Goal: Information Seeking & Learning: Learn about a topic

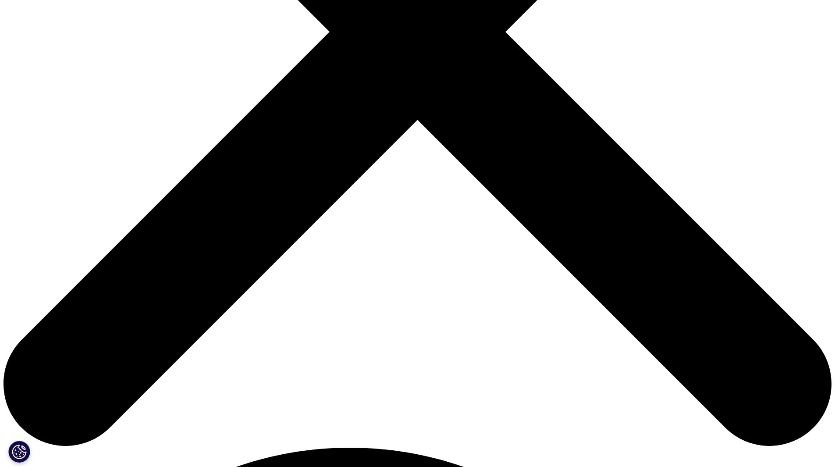
scroll to position [394, 0]
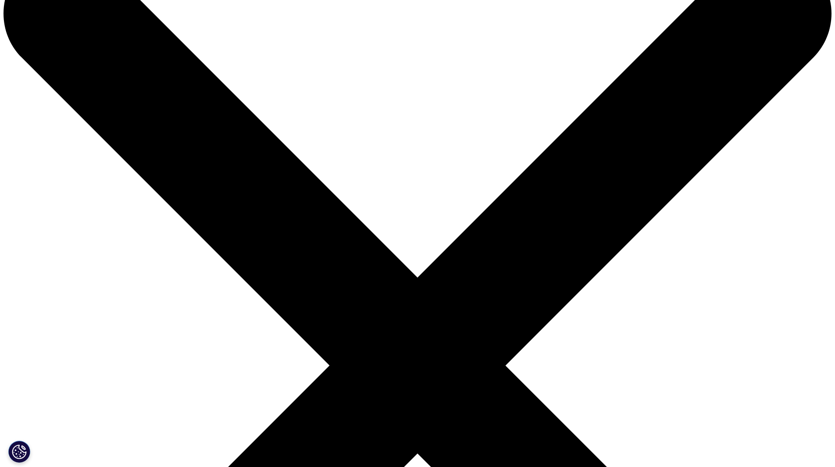
scroll to position [61, 0]
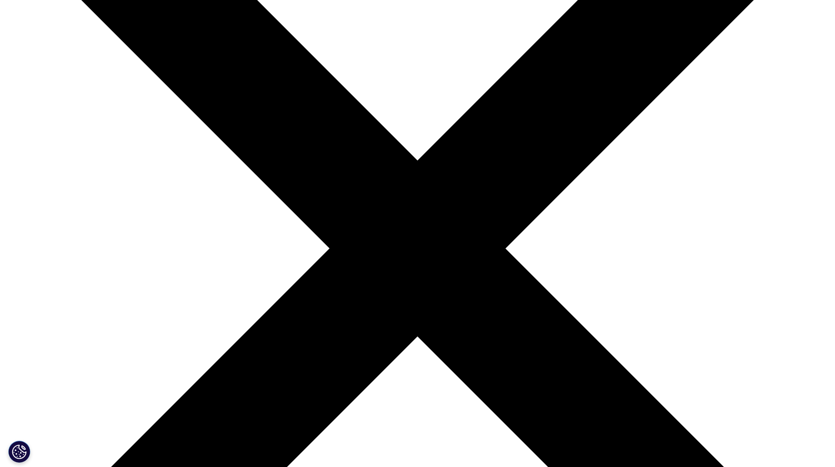
scroll to position [179, 0]
